Goal: Task Accomplishment & Management: Complete application form

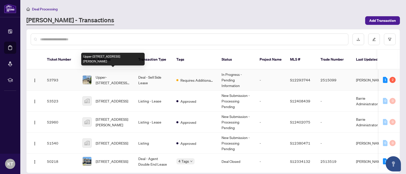
click at [122, 74] on span "Upper-[STREET_ADDRESS][PERSON_NAME]" at bounding box center [113, 79] width 35 height 11
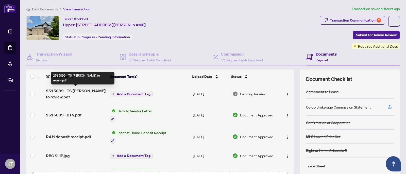
click at [77, 93] on span "2515099 - TS [PERSON_NAME] to review.pdf" at bounding box center [76, 94] width 60 height 12
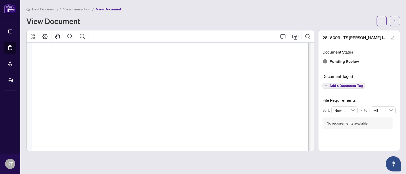
scroll to position [179, 0]
click at [377, 22] on button "button" at bounding box center [382, 21] width 10 height 10
click at [376, 31] on span "Download" at bounding box center [363, 32] width 39 height 6
click at [82, 10] on span "View Transaction" at bounding box center [76, 9] width 27 height 5
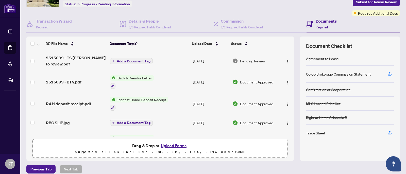
scroll to position [38, 0]
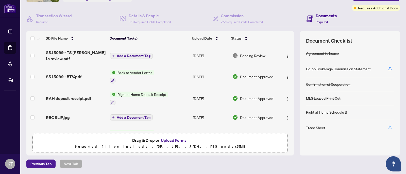
click at [389, 128] on icon "button" at bounding box center [390, 127] width 5 height 5
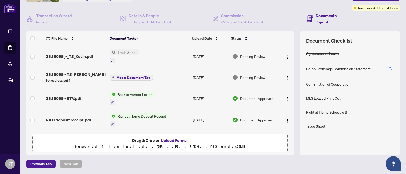
click at [298, 93] on div "(7) File Name Document Tag(s) Upload Date Status 2515099_-_TS_Kevin.pdf Trade S…" at bounding box center [213, 93] width 374 height 124
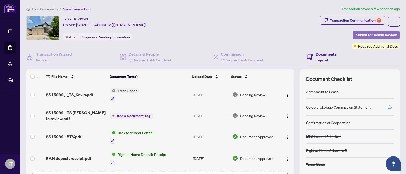
click at [371, 32] on span "Submit for Admin Review" at bounding box center [376, 35] width 41 height 8
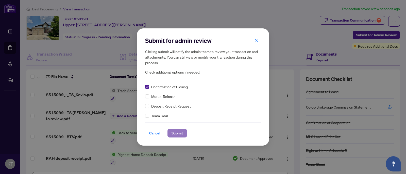
click at [180, 133] on span "Submit" at bounding box center [177, 133] width 11 height 8
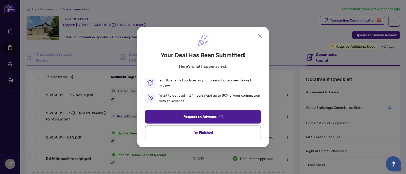
click at [208, 132] on span "I'm Finished" at bounding box center [204, 133] width 20 height 8
